Goal: Task Accomplishment & Management: Manage account settings

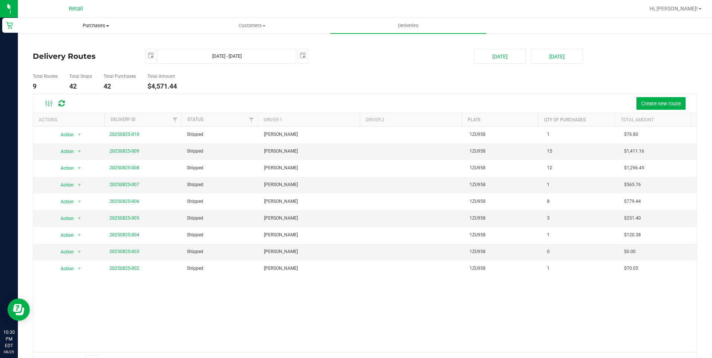
click at [108, 28] on span "Purchases" at bounding box center [95, 25] width 155 height 7
click at [49, 57] on span "Fulfillment" at bounding box center [41, 54] width 46 height 6
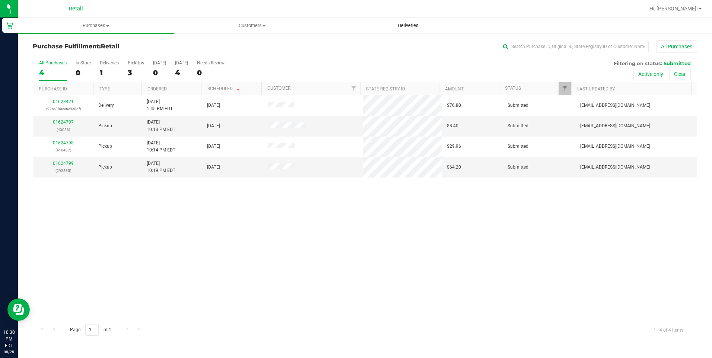
click at [418, 30] on uib-tab-heading "Deliveries" at bounding box center [408, 25] width 155 height 15
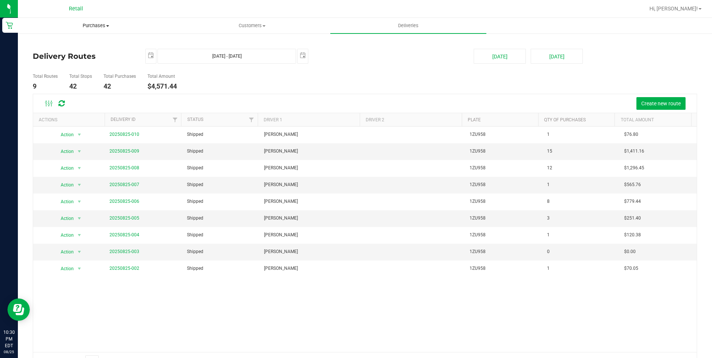
click at [102, 29] on span "Purchases" at bounding box center [95, 25] width 155 height 7
click at [102, 29] on span "Purchases" at bounding box center [96, 25] width 156 height 7
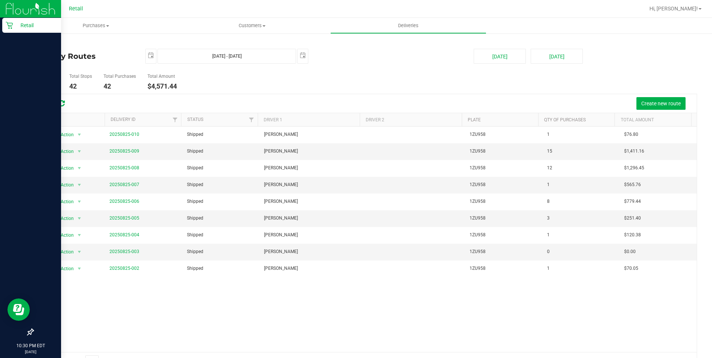
click at [25, 22] on p "Retail" at bounding box center [35, 25] width 45 height 9
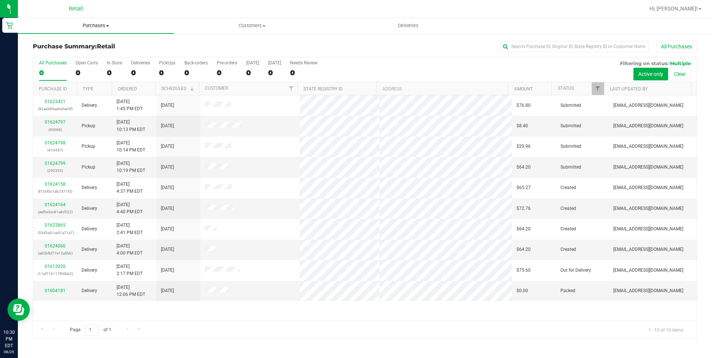
click at [101, 29] on uib-tab-heading "Purchases Summary of purchases Fulfillment All purchases" at bounding box center [96, 26] width 156 height 16
click at [106, 26] on span at bounding box center [107, 25] width 3 height 1
